Goal: Obtain resource: Obtain resource

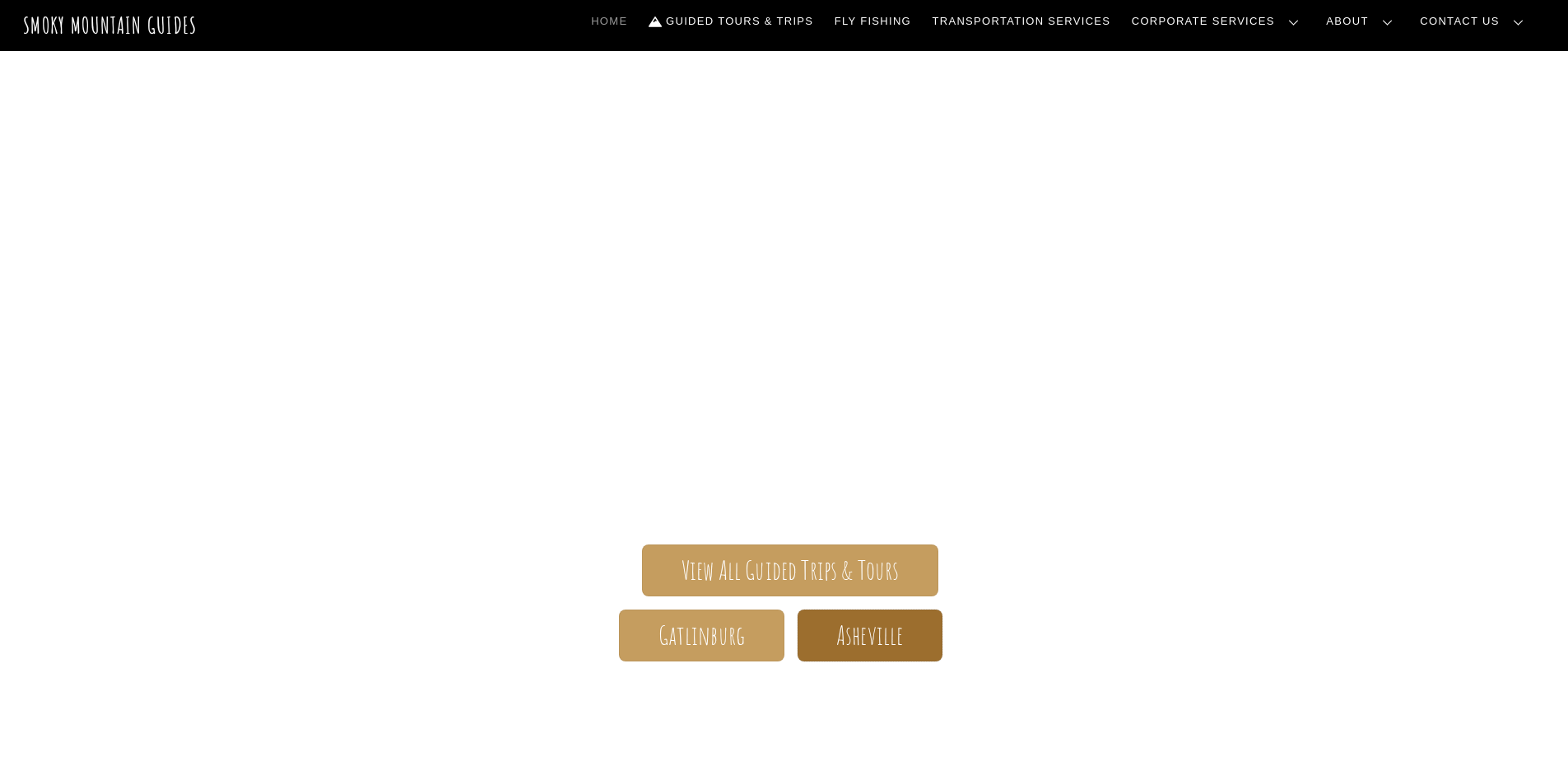
click at [867, 643] on span "Asheville" at bounding box center [870, 635] width 66 height 17
click at [870, 629] on span "Asheville" at bounding box center [870, 635] width 66 height 17
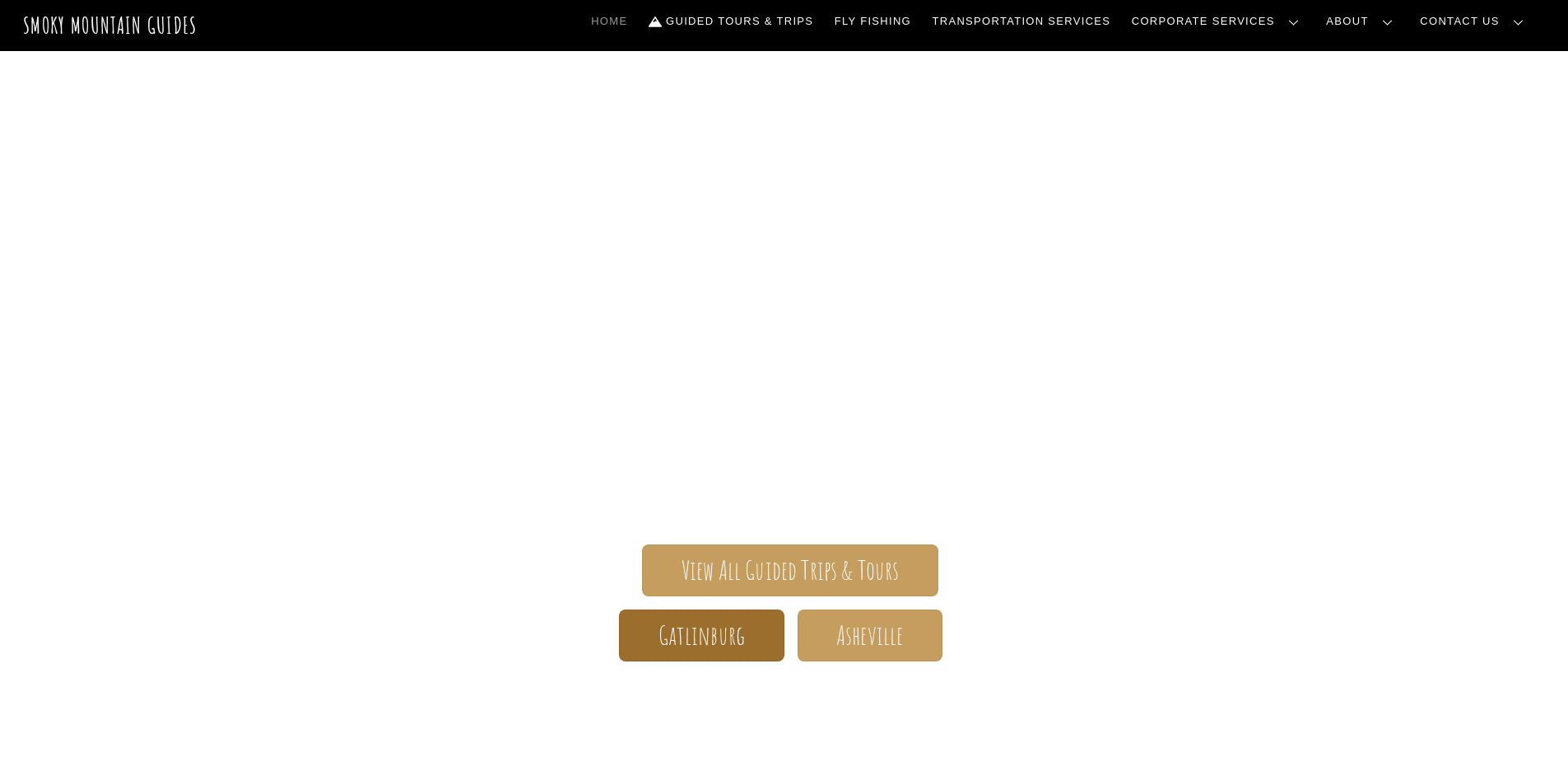
click at [693, 627] on span "Gatlinburg" at bounding box center [702, 635] width 87 height 17
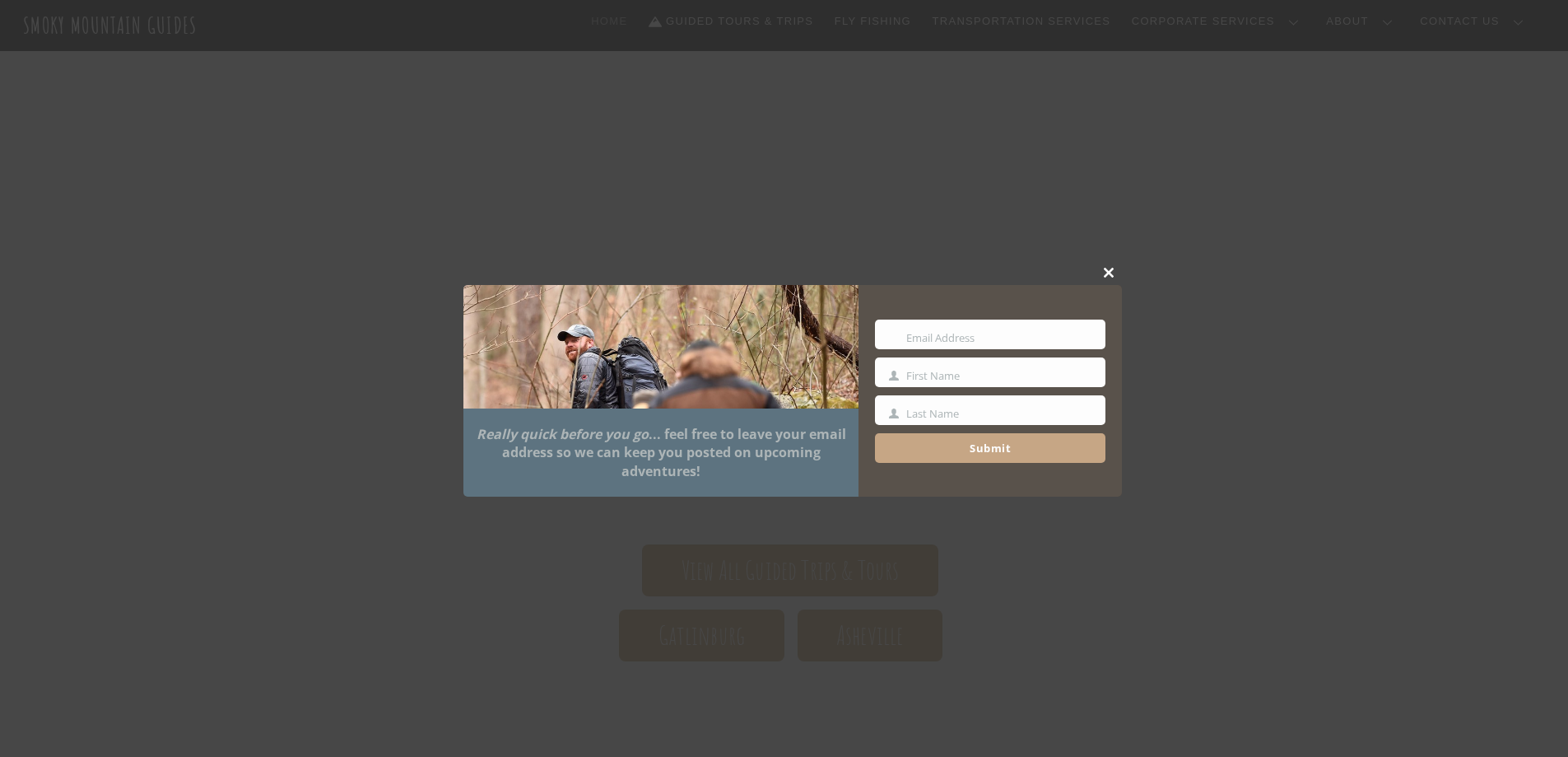
click at [947, 330] on input "Your email" at bounding box center [990, 334] width 231 height 30
type input "**********"
click at [946, 382] on input "First Name" at bounding box center [990, 372] width 231 height 30
type input "****"
click at [926, 415] on input "Last Name" at bounding box center [990, 410] width 231 height 30
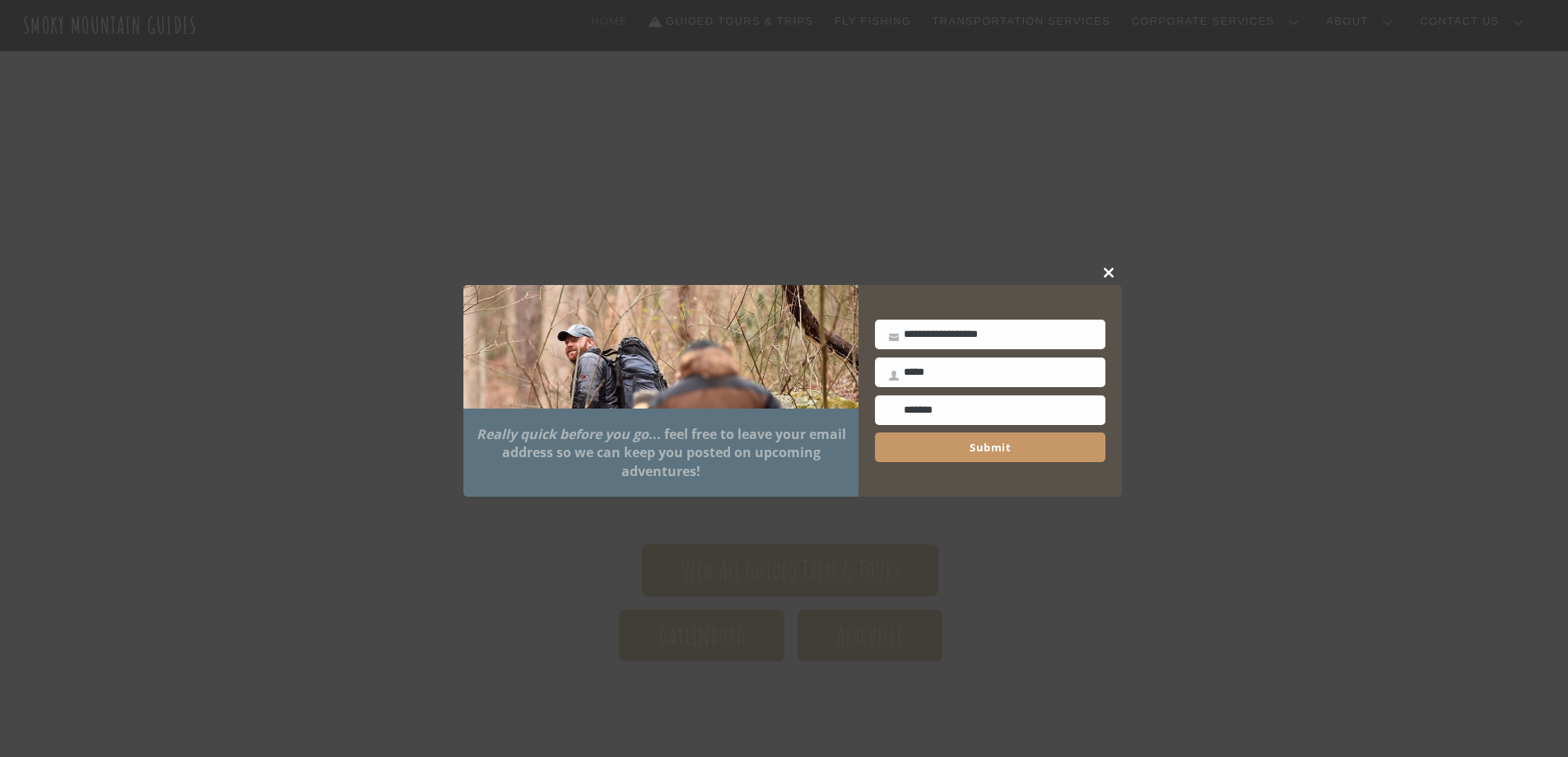
type input "*******"
click at [975, 444] on span "Submit" at bounding box center [990, 447] width 205 height 26
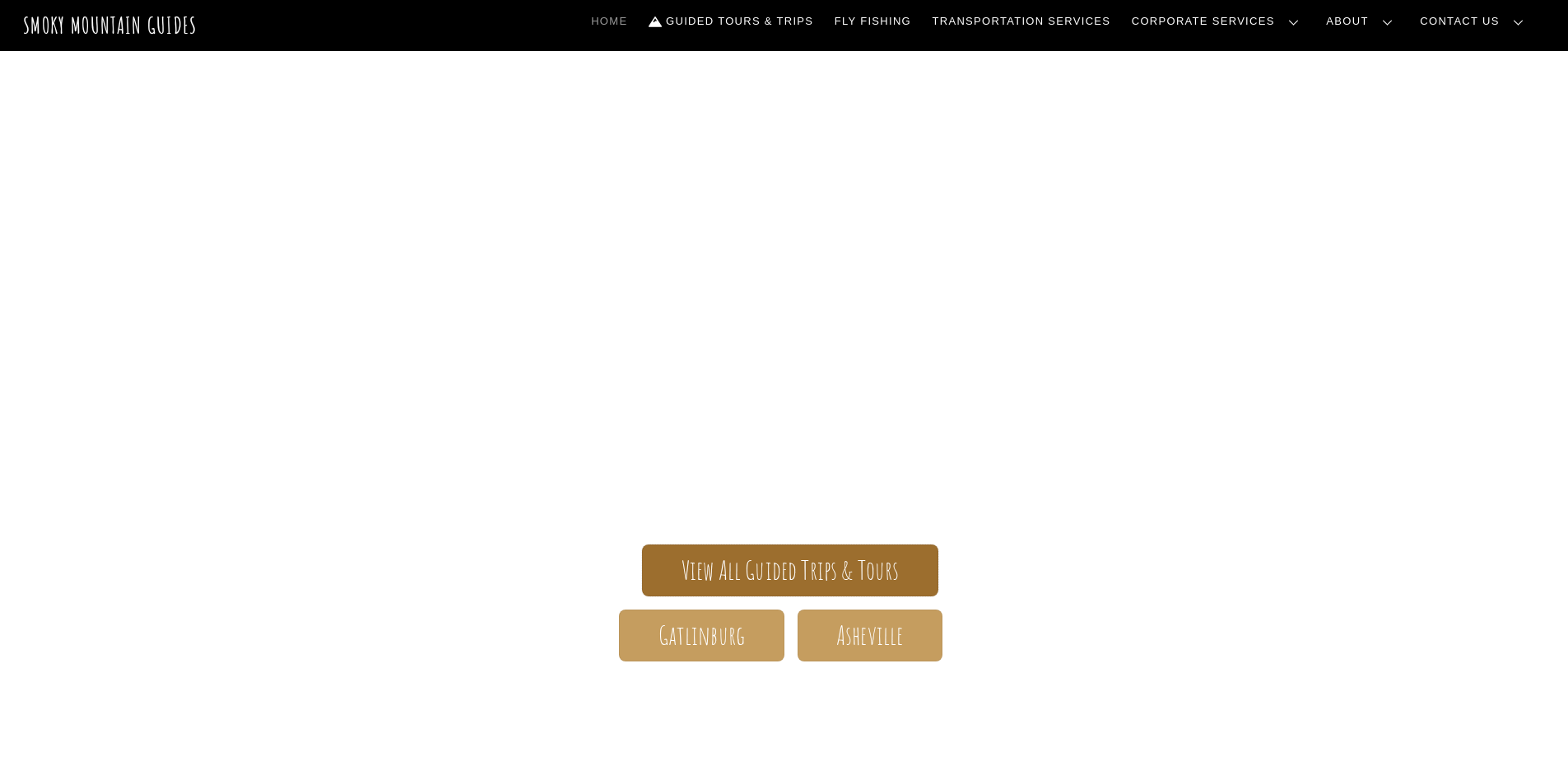
click at [813, 562] on span "View All Guided Trips & Tours" at bounding box center [791, 570] width 219 height 17
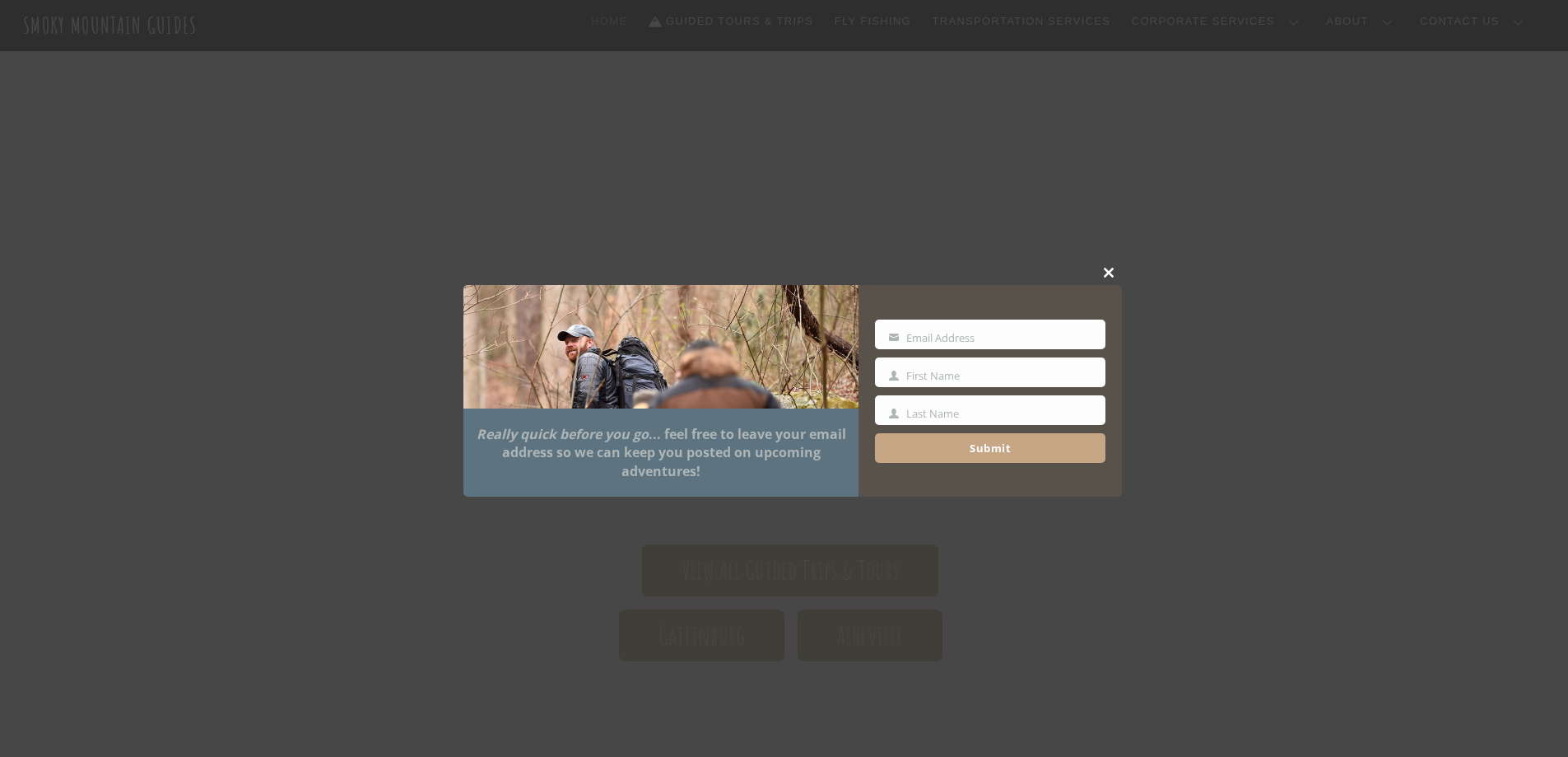
click at [1103, 271] on span at bounding box center [1109, 272] width 24 height 10
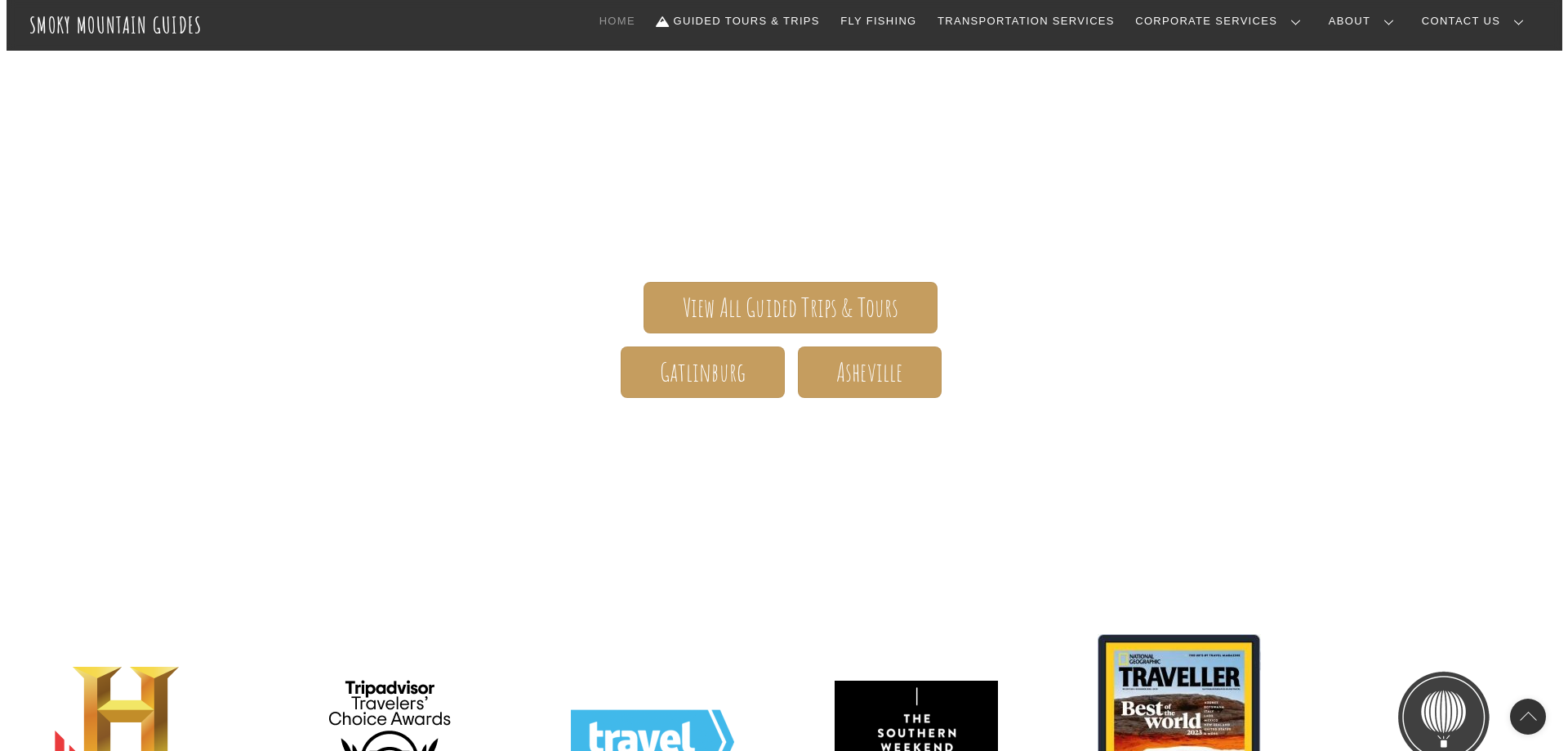
scroll to position [327, 0]
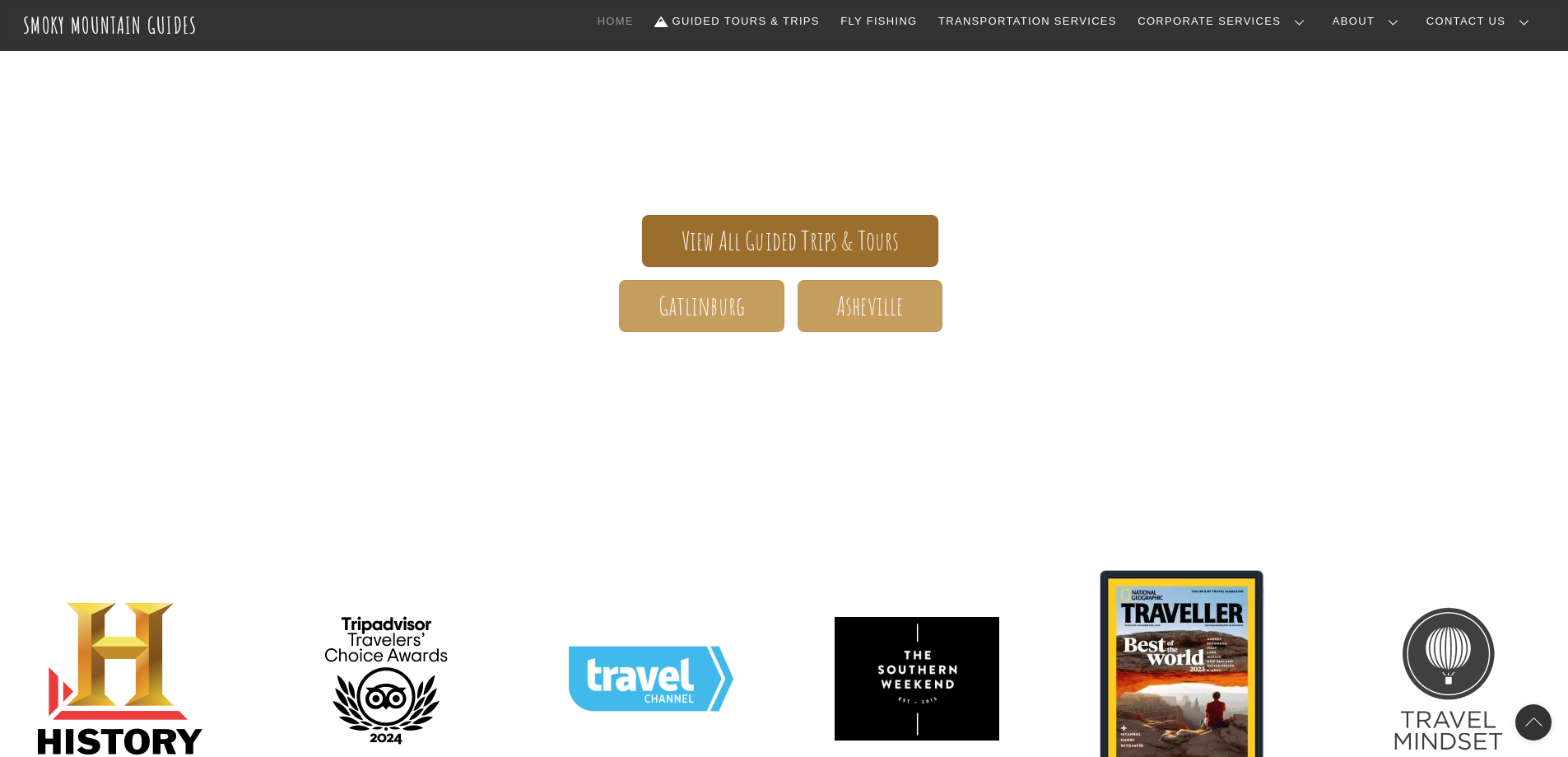
click at [771, 233] on span "View All Guided Trips & Tours" at bounding box center [791, 241] width 219 height 17
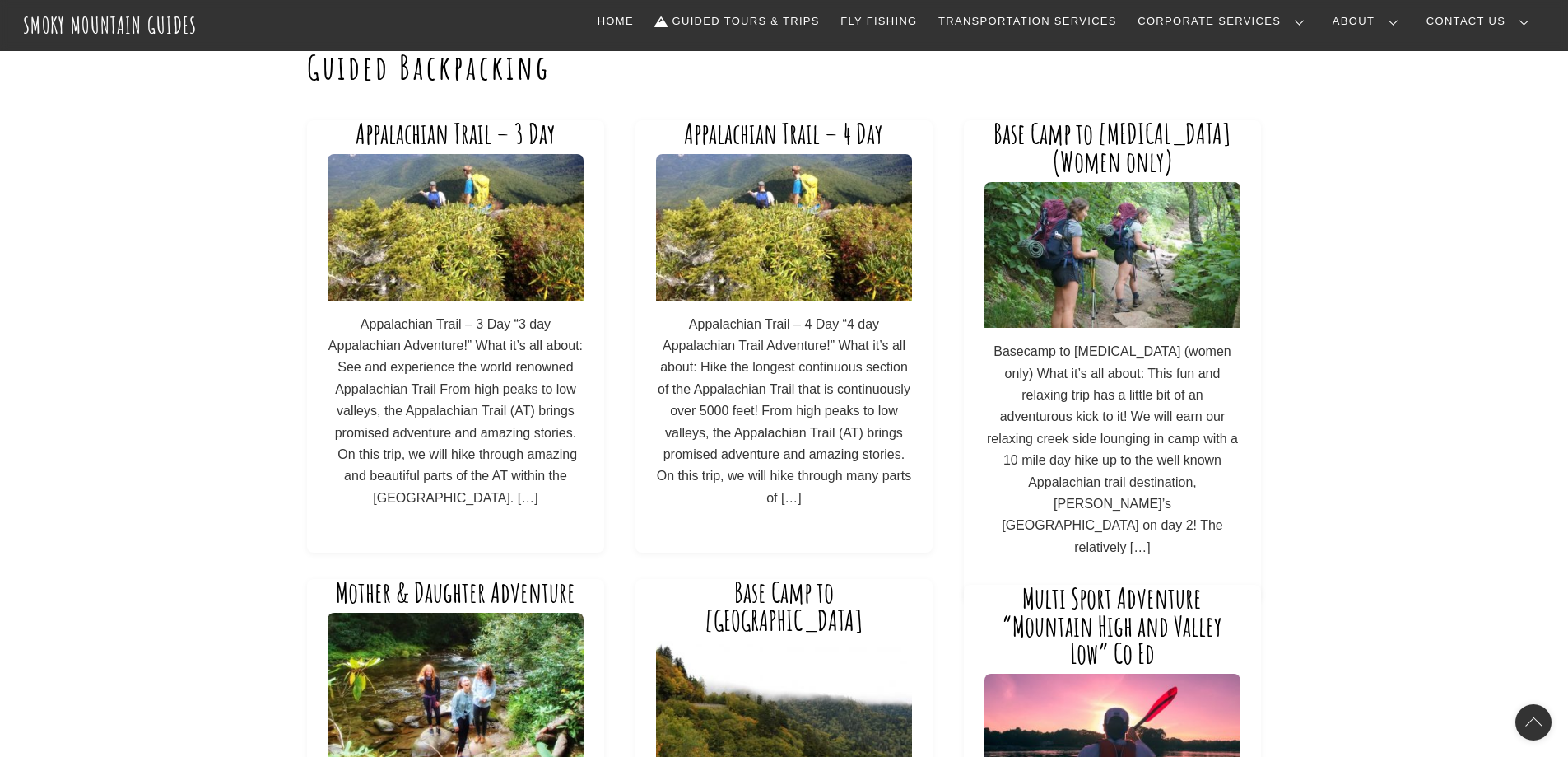
scroll to position [82, 0]
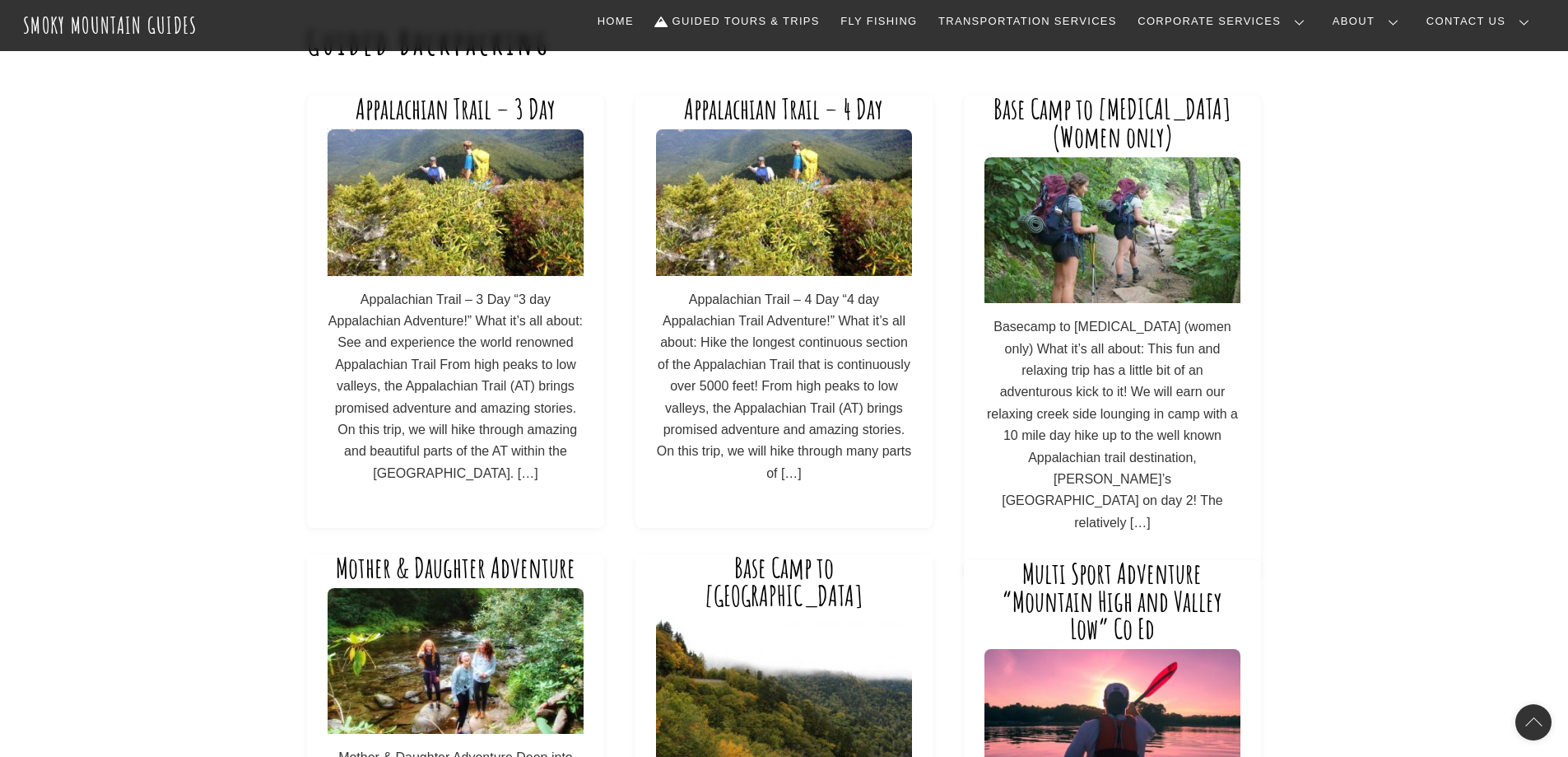
click at [372, 209] on img at bounding box center [455, 202] width 256 height 146
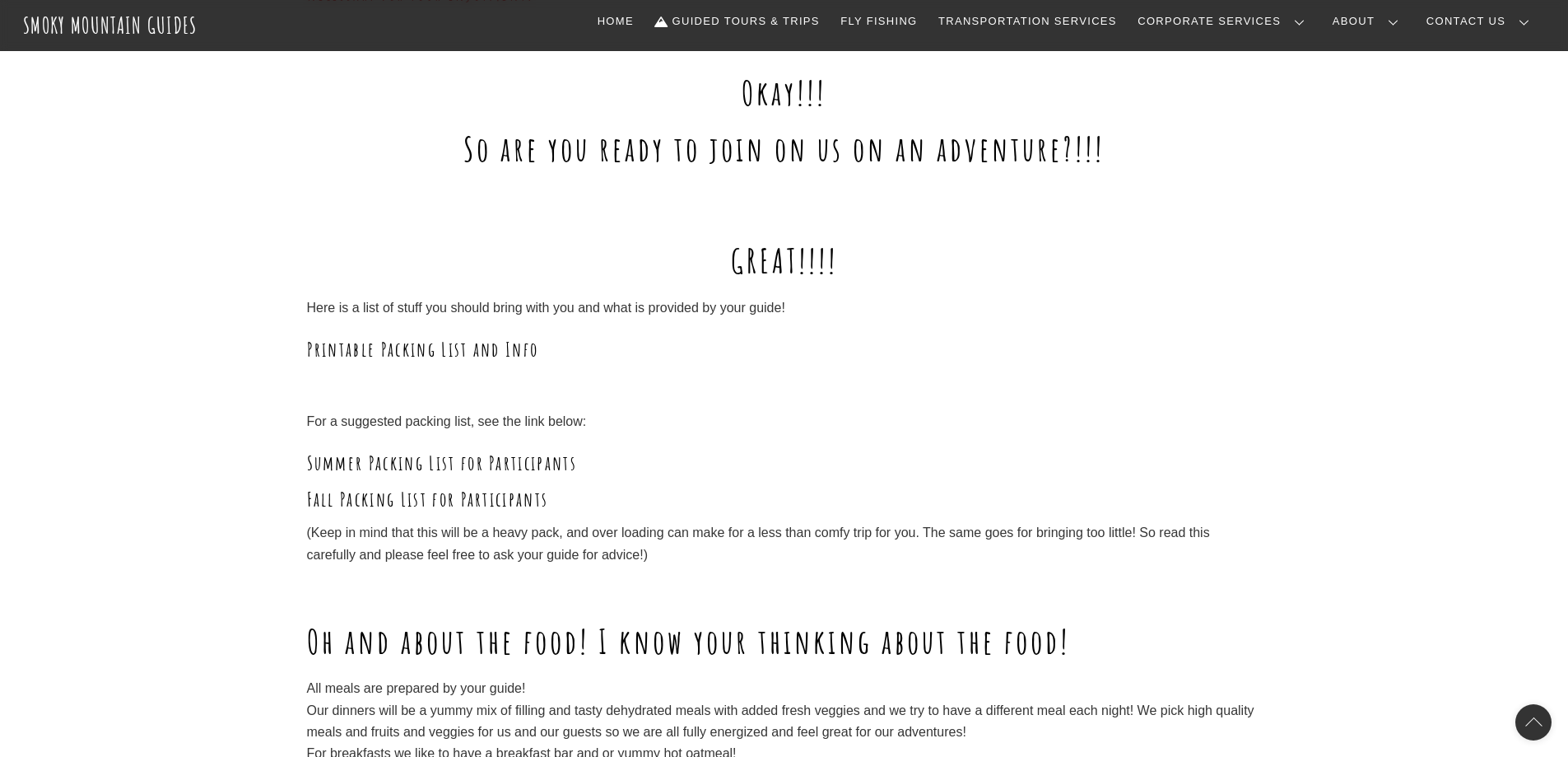
scroll to position [1564, 0]
click at [413, 348] on link "Printable Packing List and Info" at bounding box center [423, 347] width 232 height 24
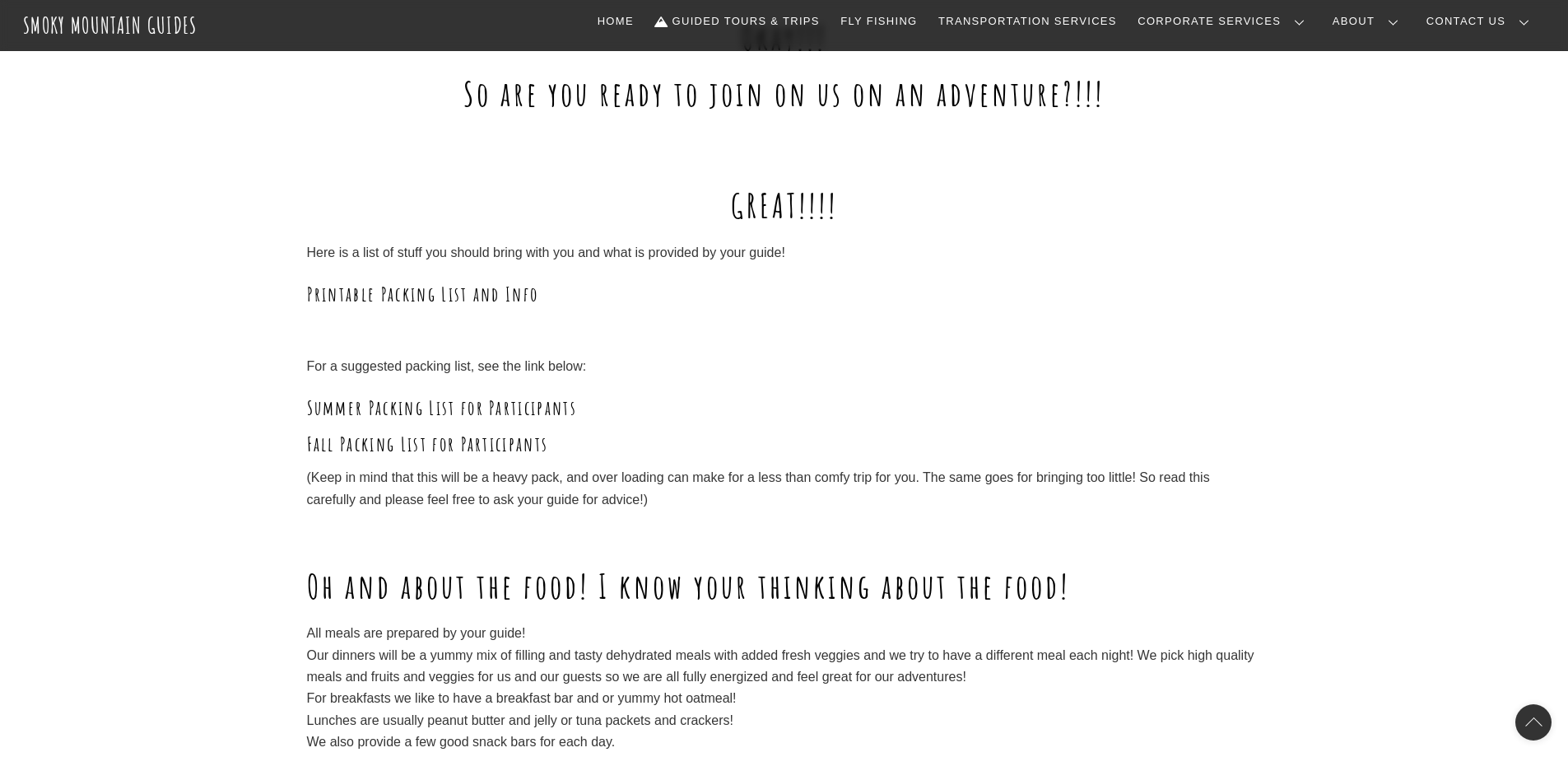
scroll to position [1647, 0]
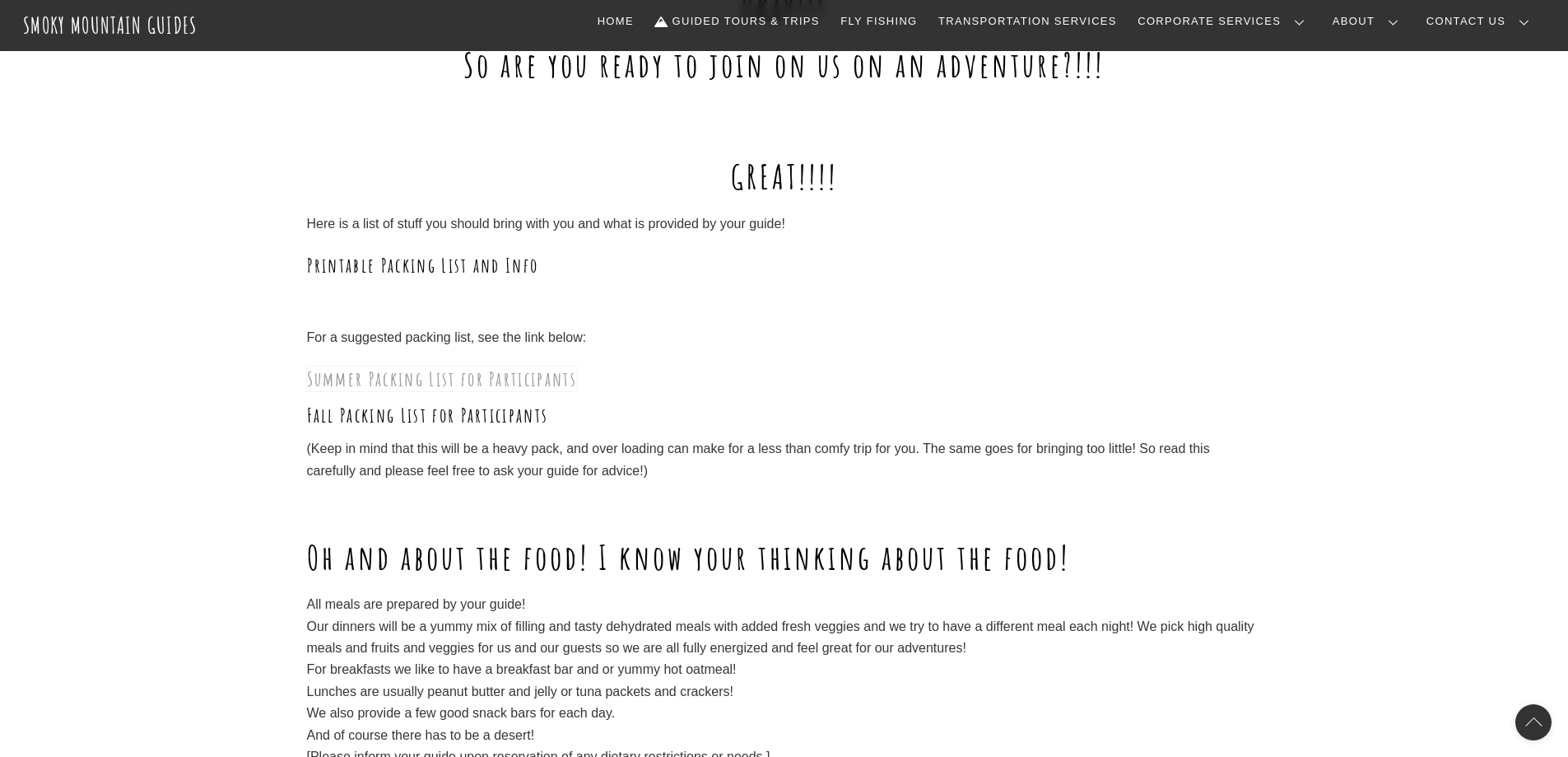
click at [411, 375] on link "Summer Packing List for Participants" at bounding box center [442, 378] width 271 height 24
